Goal: Check status: Check status

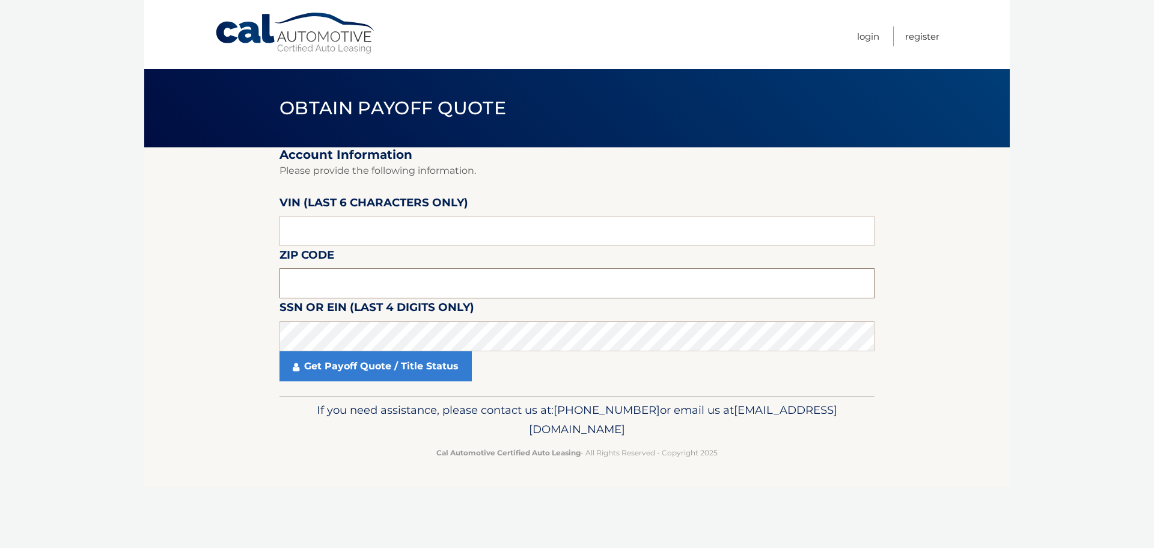
click at [326, 280] on input "text" at bounding box center [577, 283] width 595 height 30
type input "11747"
click at [353, 212] on label "VIN (last 6 characters only)" at bounding box center [374, 205] width 189 height 22
click at [353, 219] on input "text" at bounding box center [577, 231] width 595 height 30
click at [328, 221] on input "text" at bounding box center [577, 231] width 595 height 30
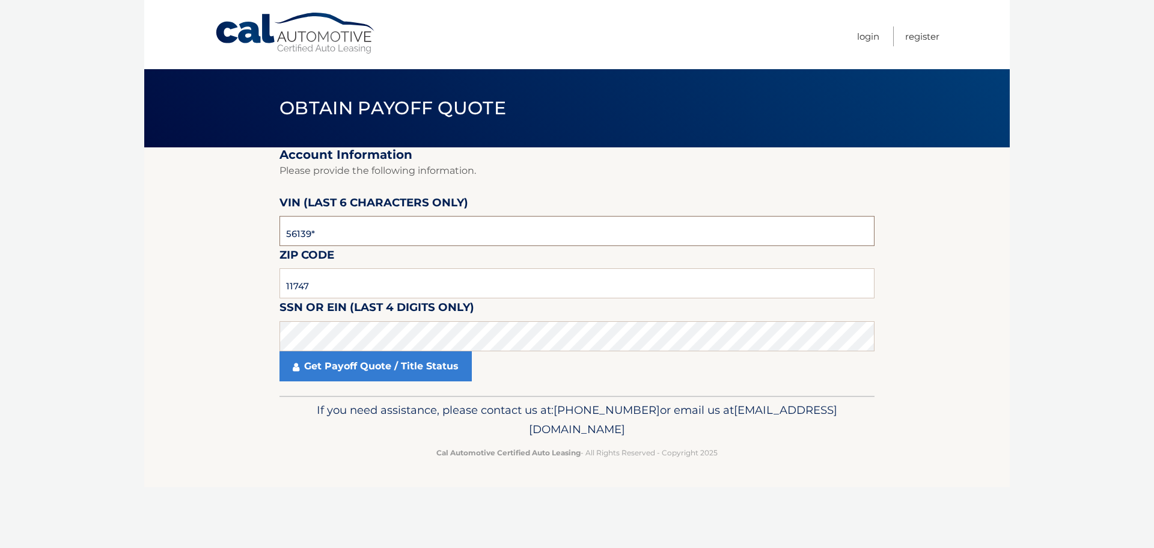
type input "561390"
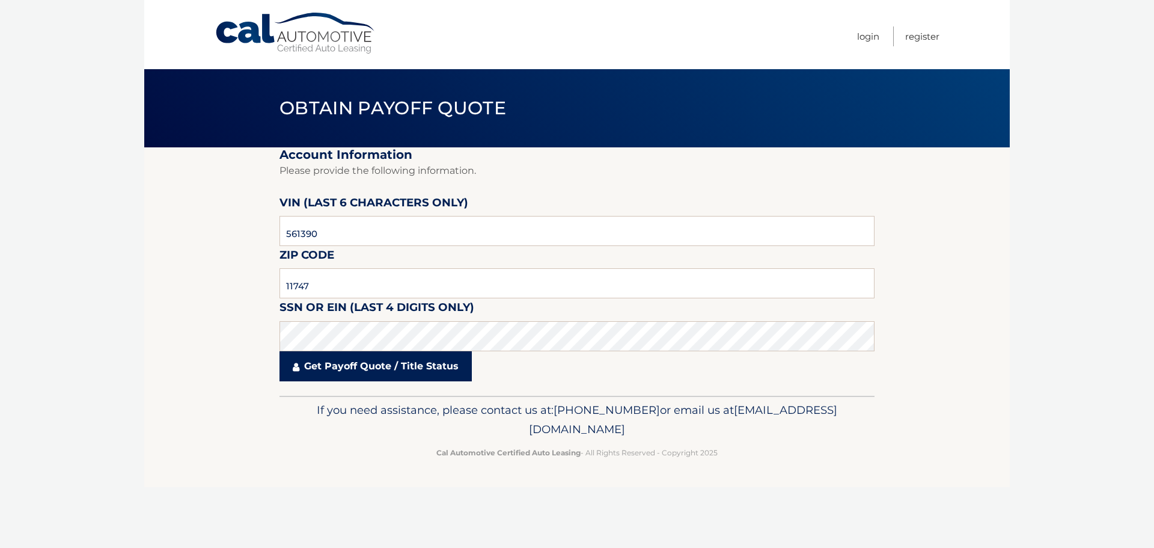
click at [355, 365] on link "Get Payoff Quote / Title Status" at bounding box center [376, 366] width 192 height 30
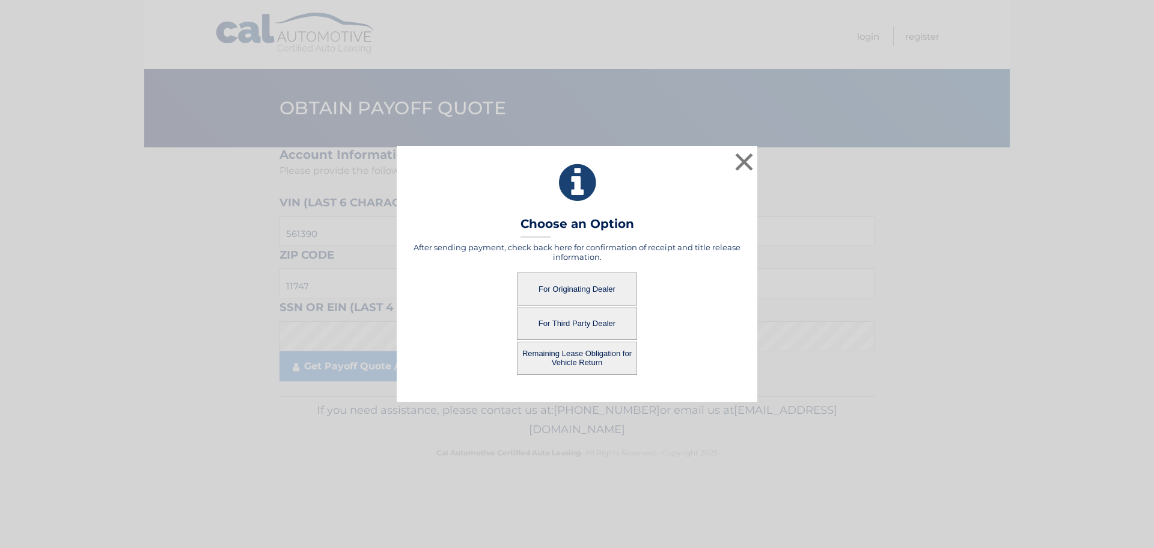
click at [588, 279] on button "For Originating Dealer" at bounding box center [577, 288] width 120 height 33
click at [577, 289] on button "For Originating Dealer" at bounding box center [577, 288] width 120 height 33
click at [590, 361] on button "Remaining Lease Obligation for Vehicle Return" at bounding box center [577, 357] width 120 height 33
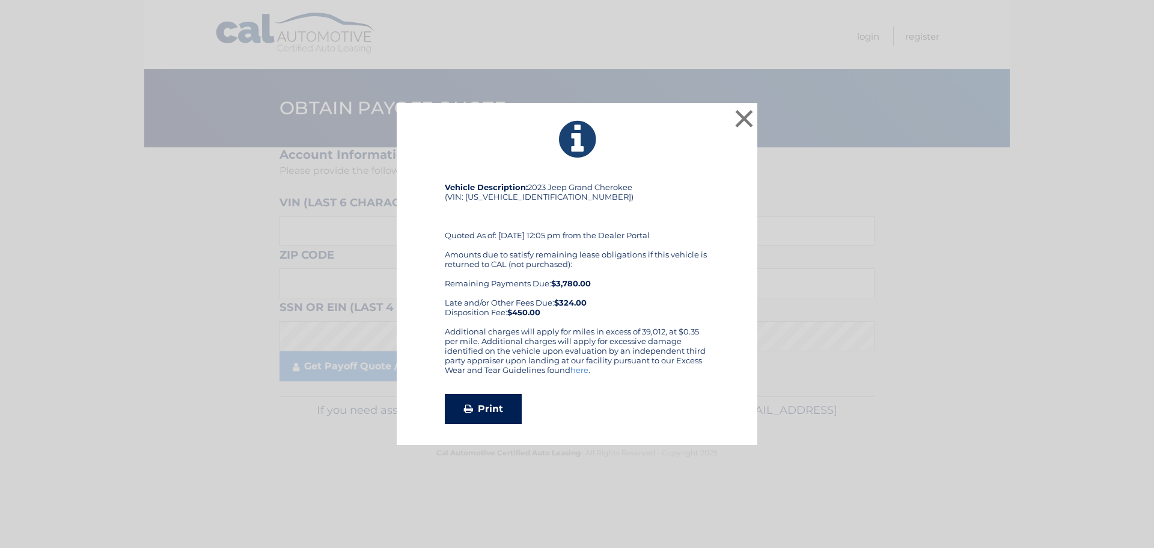
click at [472, 418] on link "Print" at bounding box center [483, 409] width 77 height 30
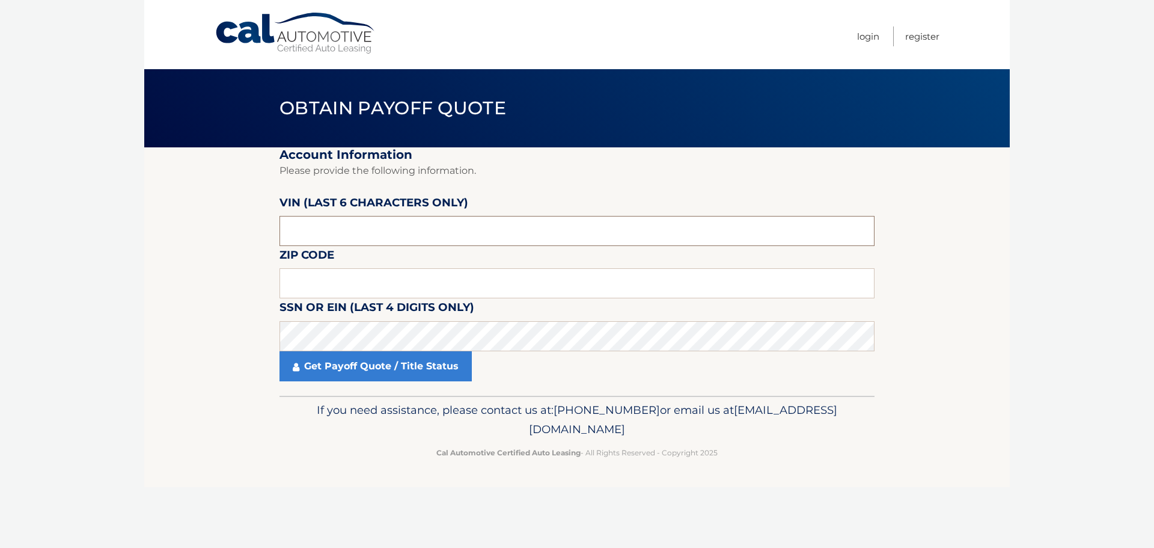
click at [405, 239] on input "text" at bounding box center [577, 231] width 595 height 30
click at [364, 298] on label "SSN or EIN (last 4 digits only)" at bounding box center [377, 309] width 195 height 22
click at [364, 287] on input "text" at bounding box center [577, 283] width 595 height 30
type input "11747"
click at [350, 226] on input "text" at bounding box center [577, 231] width 595 height 30
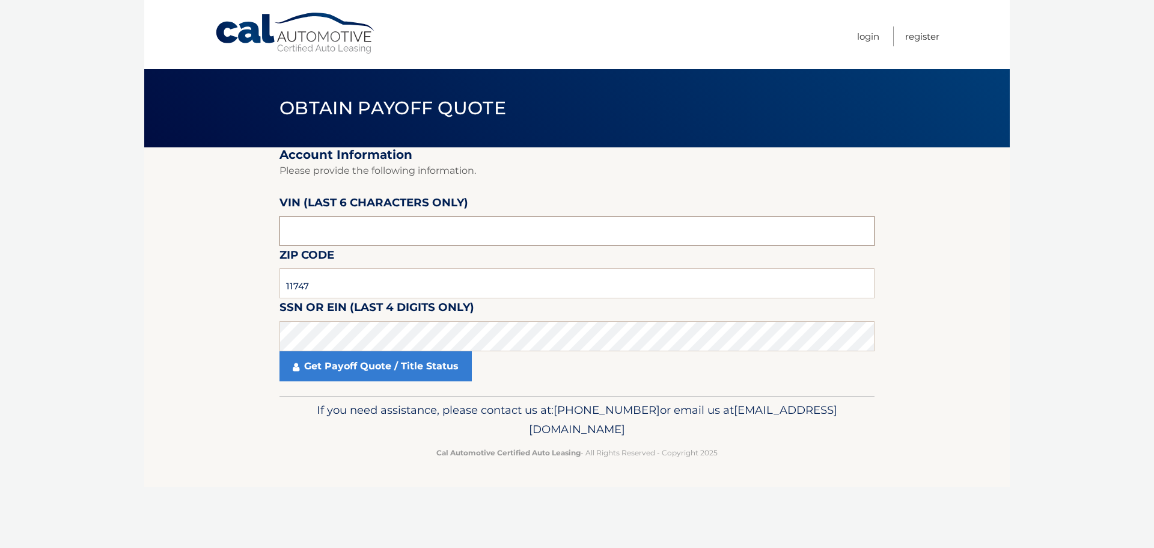
click at [318, 233] on input "text" at bounding box center [577, 231] width 595 height 30
type input "561390"
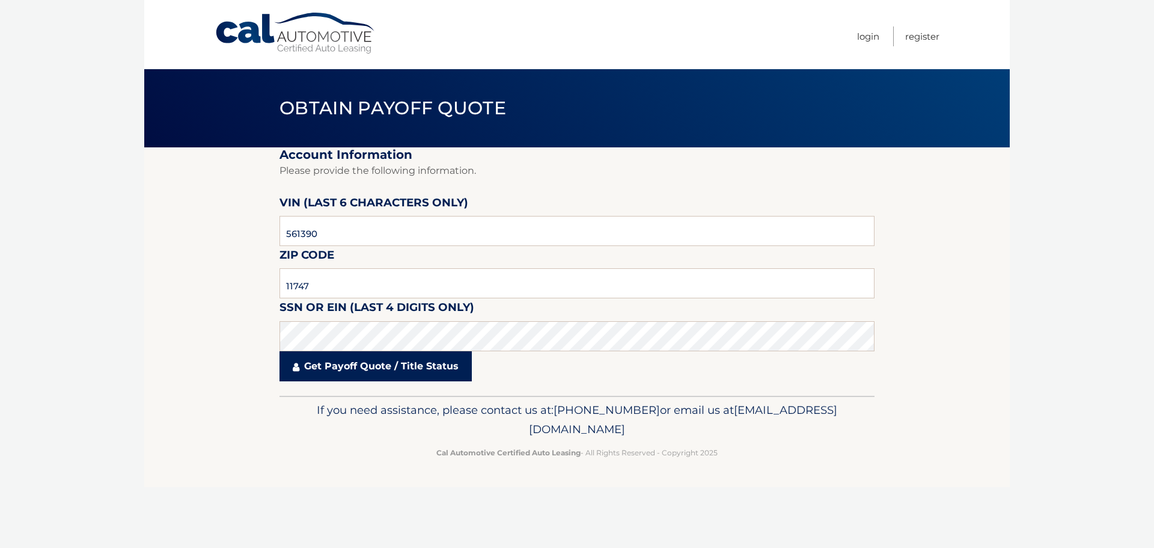
click at [334, 367] on link "Get Payoff Quote / Title Status" at bounding box center [376, 366] width 192 height 30
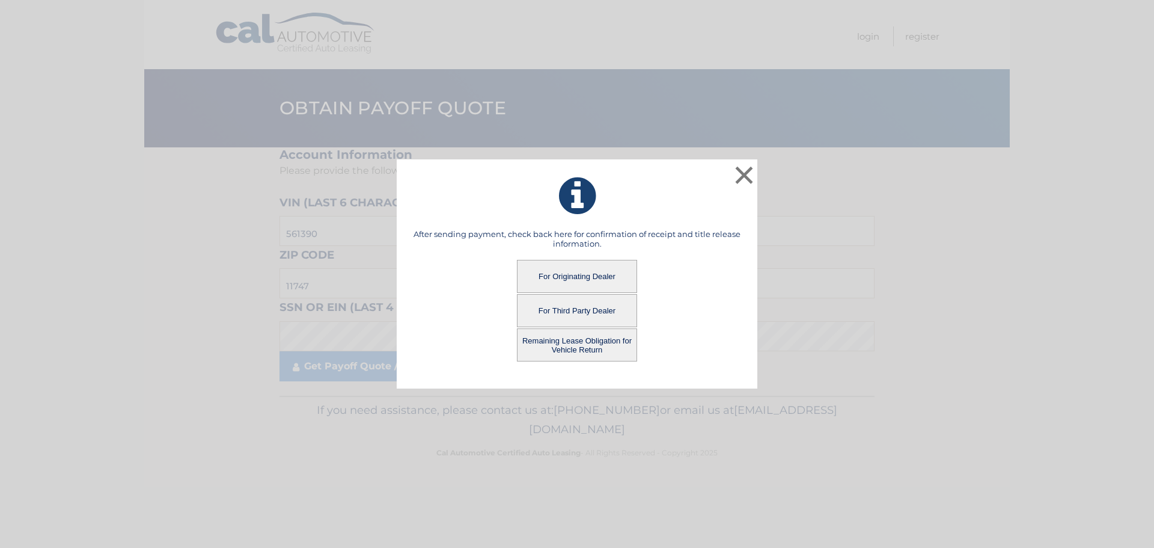
click at [603, 277] on button "For Originating Dealer" at bounding box center [577, 276] width 120 height 33
click at [575, 273] on button "For Originating Dealer" at bounding box center [577, 276] width 120 height 33
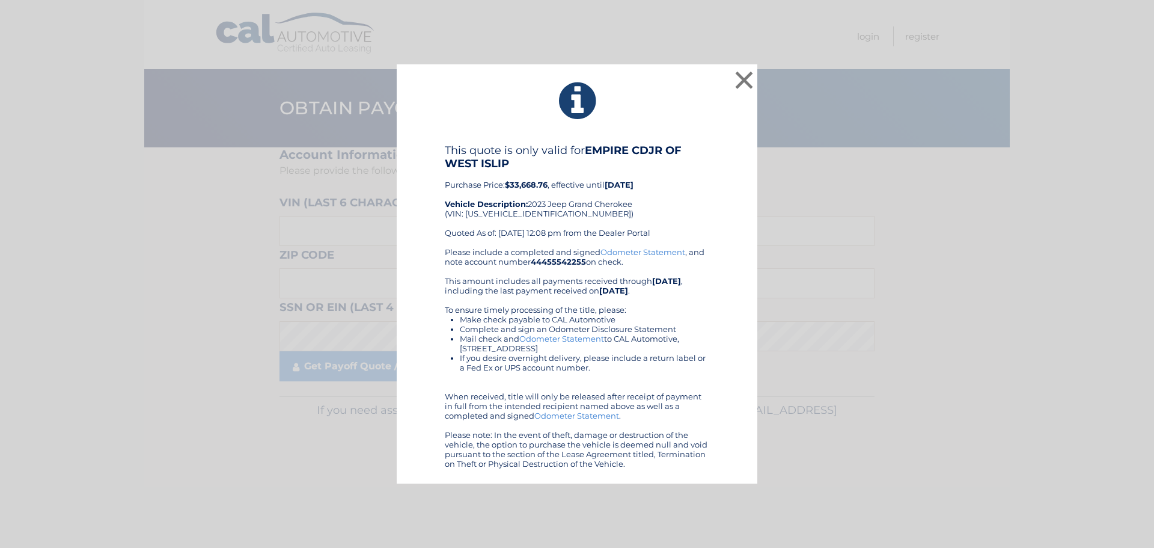
click at [729, 79] on icon at bounding box center [577, 100] width 331 height 43
click at [738, 81] on button "×" at bounding box center [744, 80] width 24 height 24
